Goal: Task Accomplishment & Management: Complete application form

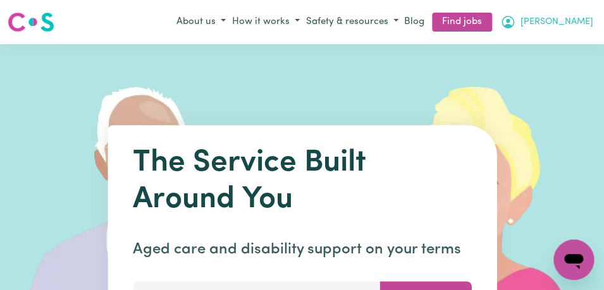
click at [578, 22] on span "[PERSON_NAME]" at bounding box center [556, 22] width 73 height 14
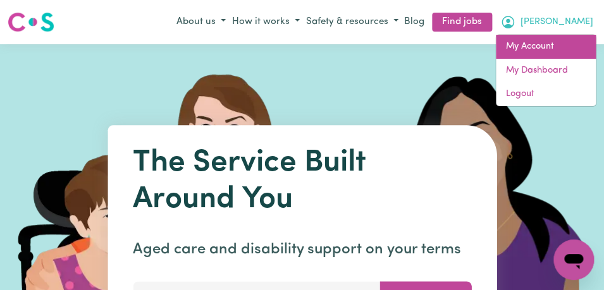
click at [568, 44] on link "My Account" at bounding box center [546, 47] width 100 height 24
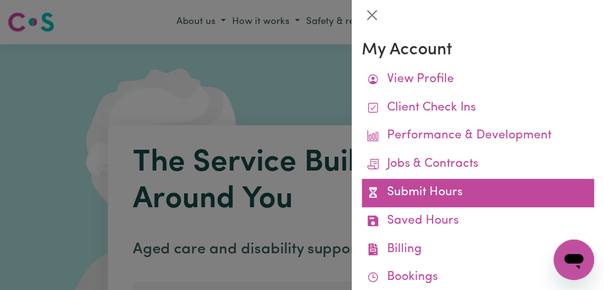
click at [499, 187] on link "Submit Hours" at bounding box center [478, 193] width 232 height 28
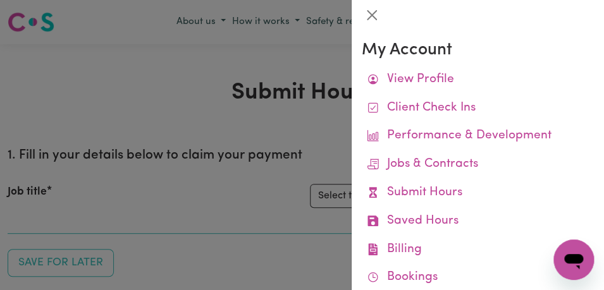
click at [499, 187] on link "Submit Hours" at bounding box center [478, 193] width 232 height 28
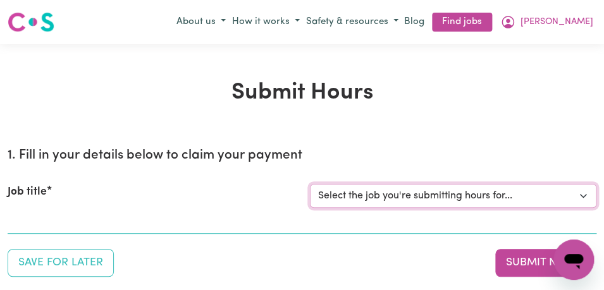
select select "11855"
click option "[[PERSON_NAME]] Support Worker Needed For Personal Care In the Morning- [PERSON…" at bounding box center [0, 0] width 0 height 0
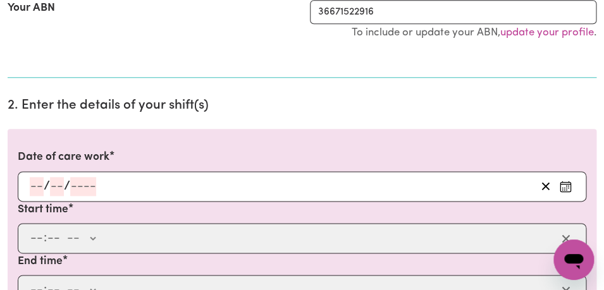
scroll to position [291, 0]
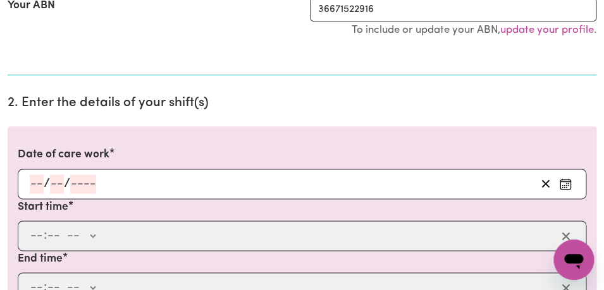
click at [565, 182] on icon "Enter the date of care work" at bounding box center [565, 184] width 13 height 13
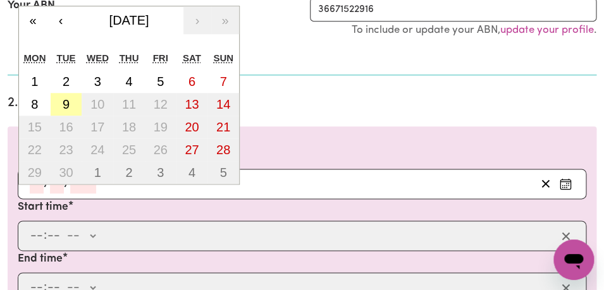
click at [70, 105] on button "9" at bounding box center [67, 104] width 32 height 23
type input "[DATE]"
type input "9"
type input "2025"
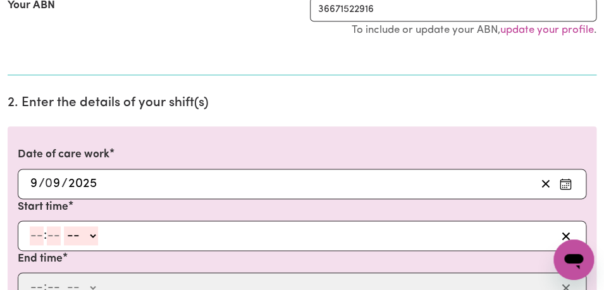
click at [39, 236] on input "number" at bounding box center [37, 235] width 14 height 19
type input "8"
type input "00"
select select "am"
click option "AM" at bounding box center [0, 0] width 0 height 0
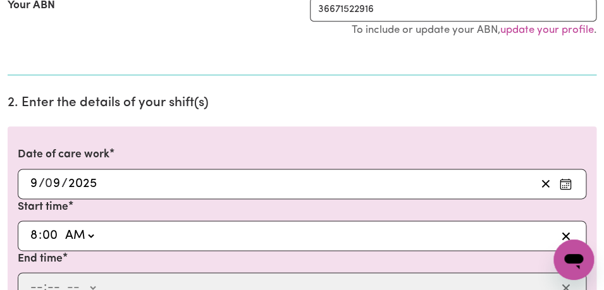
type input "08:00"
type input "0"
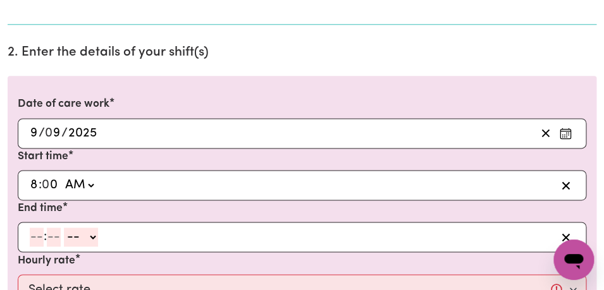
scroll to position [367, 0]
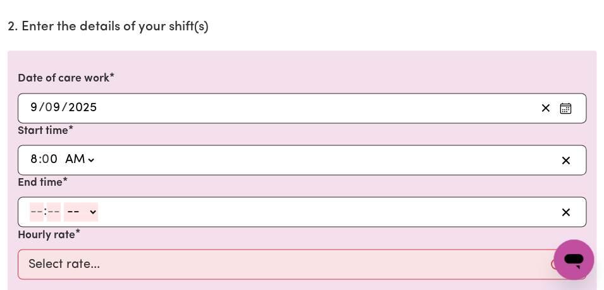
click at [34, 213] on input "number" at bounding box center [37, 211] width 14 height 19
type input "9"
type input "00"
select select "am"
click option "AM" at bounding box center [0, 0] width 0 height 0
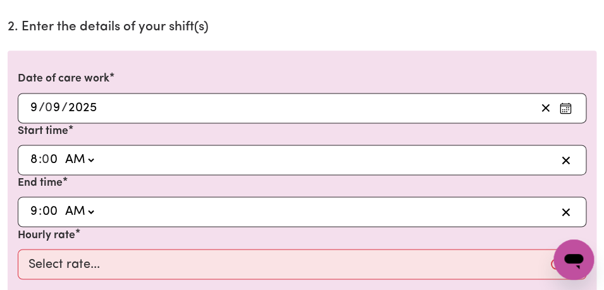
type input "09:00"
type input "0"
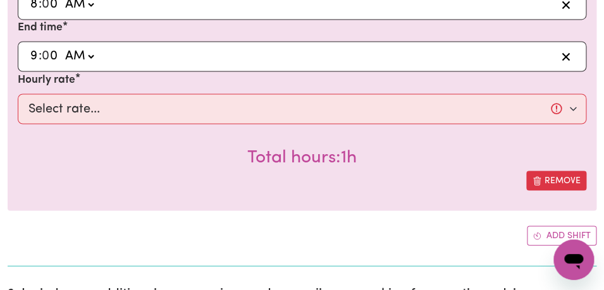
scroll to position [532, 0]
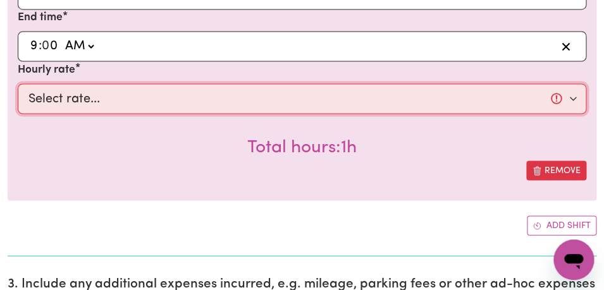
select select "44-Weekday"
click option "$44.00 (Weekday)" at bounding box center [0, 0] width 0 height 0
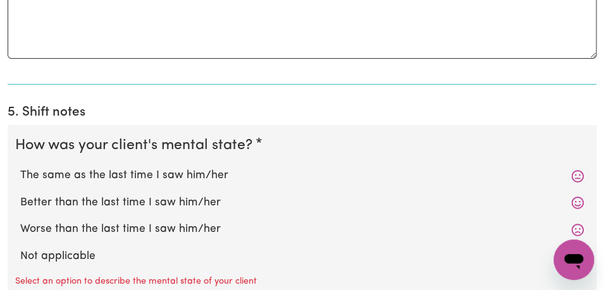
scroll to position [1033, 0]
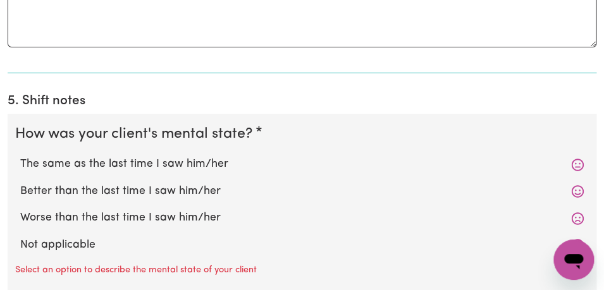
click at [180, 163] on label "The same as the last time I saw him/her" at bounding box center [301, 164] width 563 height 16
click at [20, 156] on input "The same as the last time I saw him/her" at bounding box center [20, 156] width 1 height 1
radio input "true"
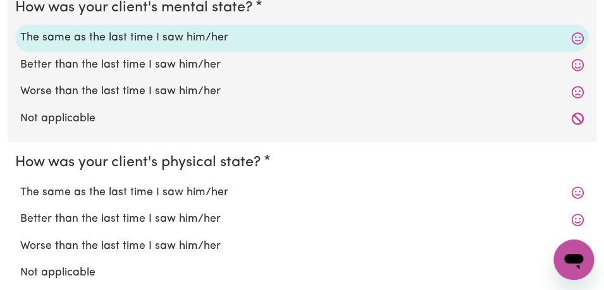
scroll to position [1165, 0]
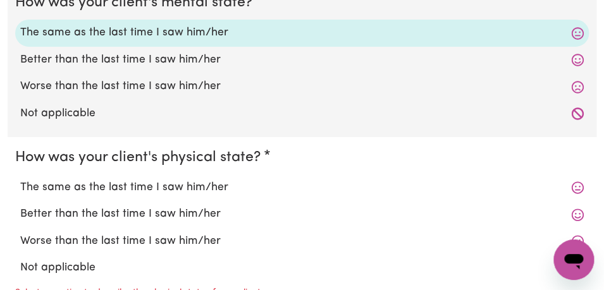
click at [169, 191] on label "The same as the last time I saw him/her" at bounding box center [301, 188] width 563 height 16
click at [20, 180] on input "The same as the last time I saw him/her" at bounding box center [20, 179] width 1 height 1
radio input "true"
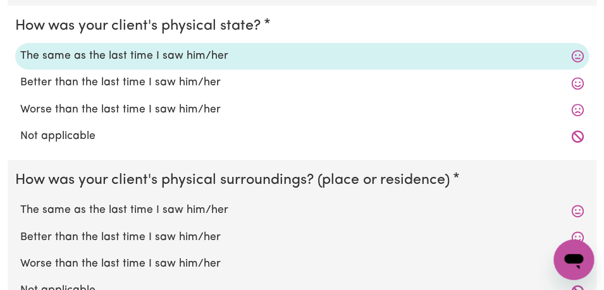
scroll to position [1297, 0]
click at [167, 212] on label "The same as the last time I saw him/her" at bounding box center [301, 210] width 563 height 16
click at [20, 202] on input "The same as the last time I saw him/her" at bounding box center [20, 201] width 1 height 1
radio input "true"
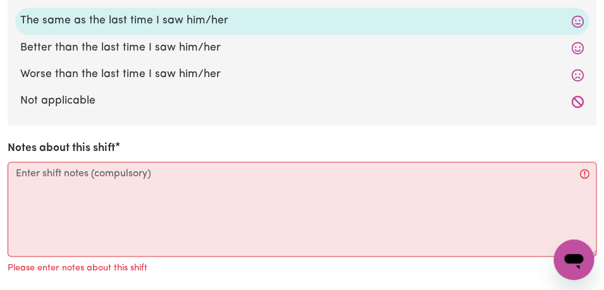
scroll to position [1490, 0]
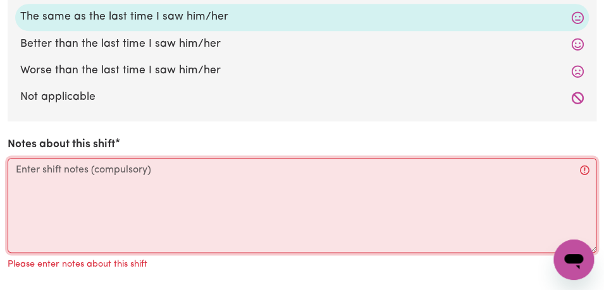
click at [149, 196] on textarea "Notes about this shift" at bounding box center [302, 205] width 589 height 95
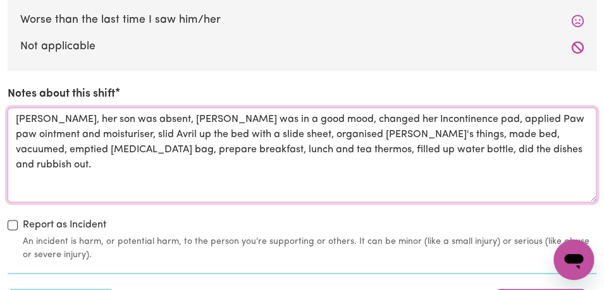
scroll to position [1586, 0]
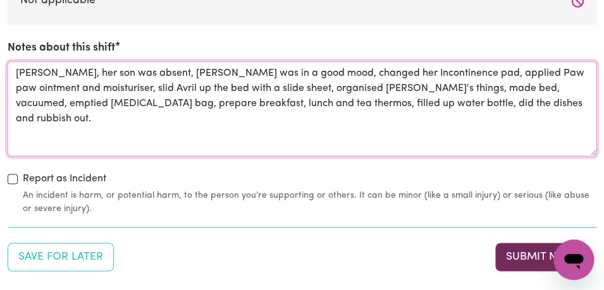
type textarea "[PERSON_NAME], her son was absent, [PERSON_NAME] was in a good mood, changed he…"
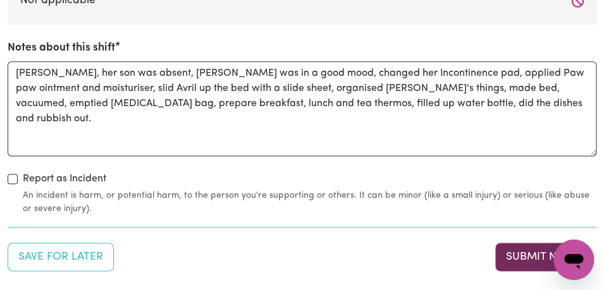
click at [518, 259] on button "Submit Now" at bounding box center [540, 257] width 91 height 28
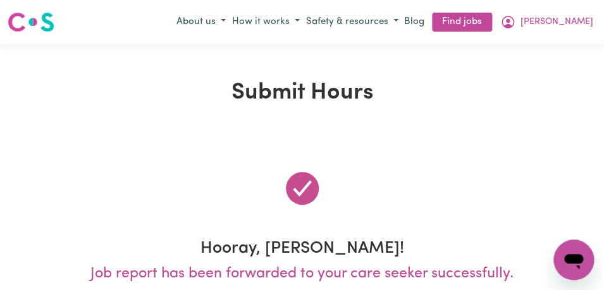
scroll to position [0, 0]
click at [575, 21] on button "[PERSON_NAME]" at bounding box center [546, 21] width 99 height 21
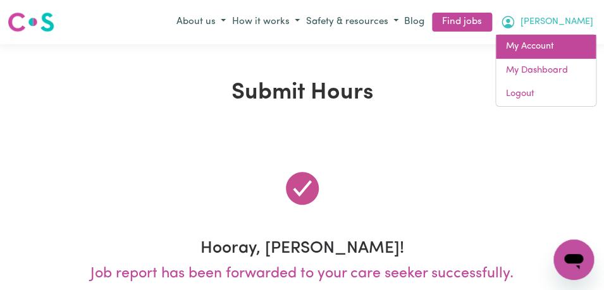
click at [553, 47] on link "My Account" at bounding box center [546, 47] width 100 height 24
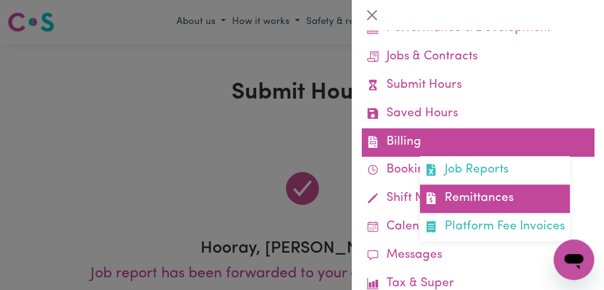
scroll to position [109, 0]
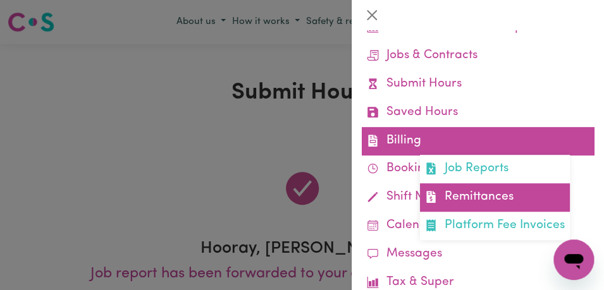
click at [480, 193] on link "Remittances" at bounding box center [495, 197] width 150 height 28
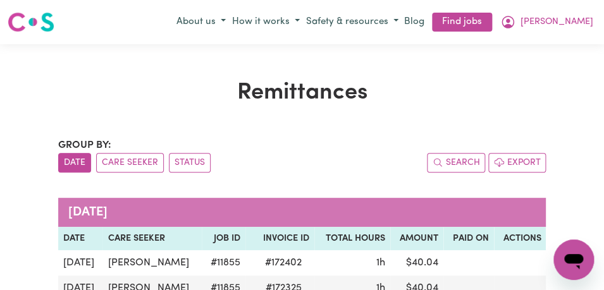
scroll to position [7, 0]
